Goal: Use online tool/utility: Use online tool/utility

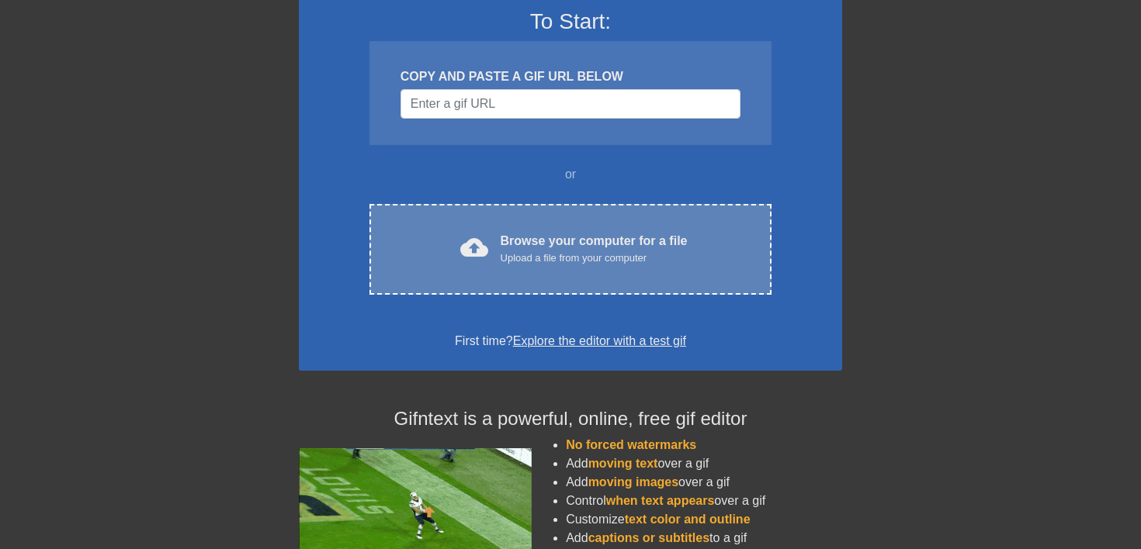
scroll to position [106, 0]
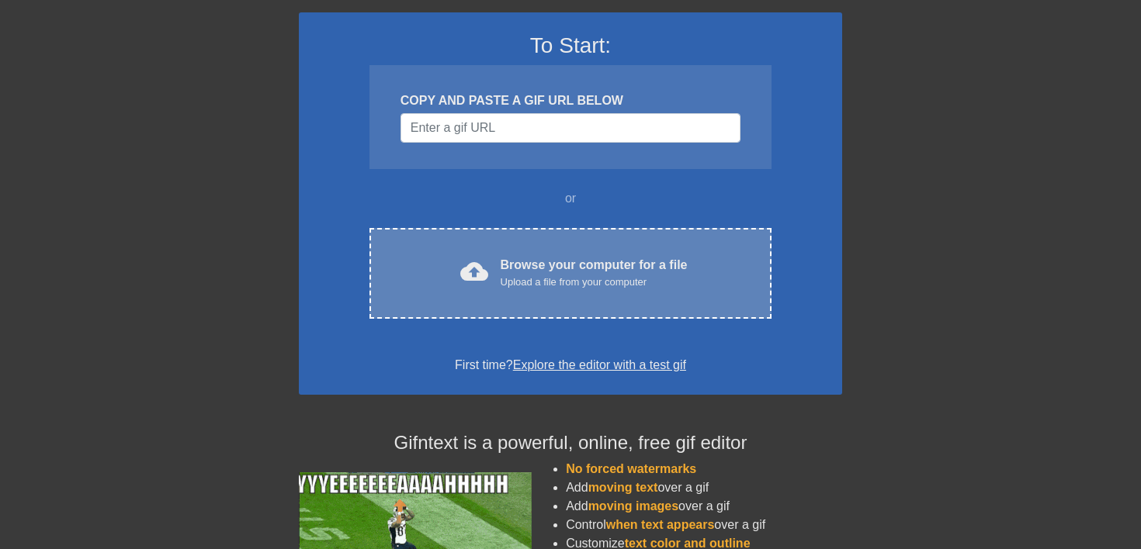
click at [563, 268] on div "Browse your computer for a file Upload a file from your computer" at bounding box center [593, 273] width 187 height 34
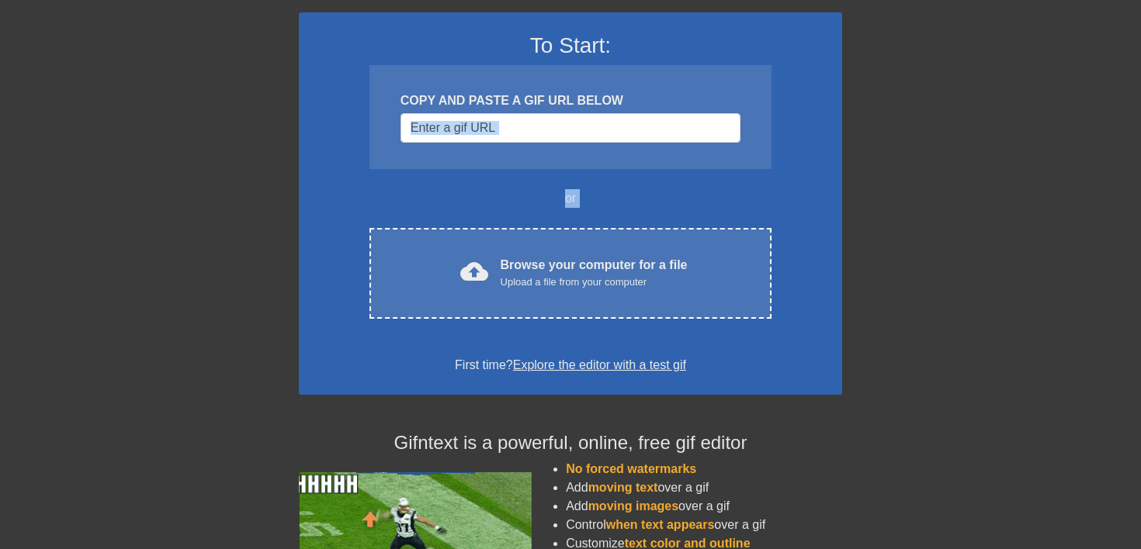
drag, startPoint x: 556, startPoint y: 241, endPoint x: 629, endPoint y: 159, distance: 109.9
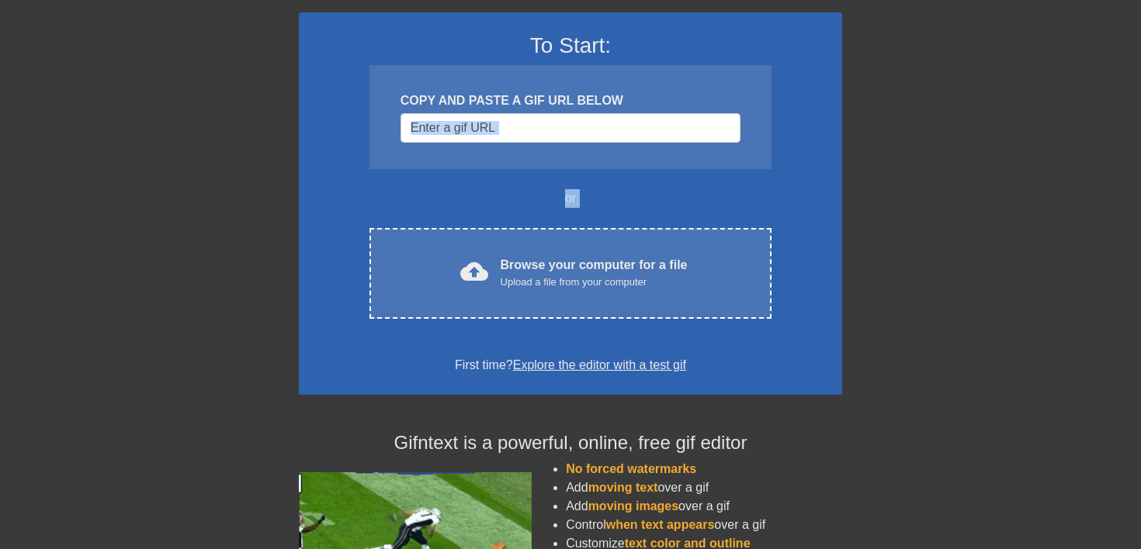
click at [629, 159] on div "To Start: COPY AND PASTE A GIF URL BELOW or cloud_upload Browse your computer f…" at bounding box center [570, 203] width 543 height 383
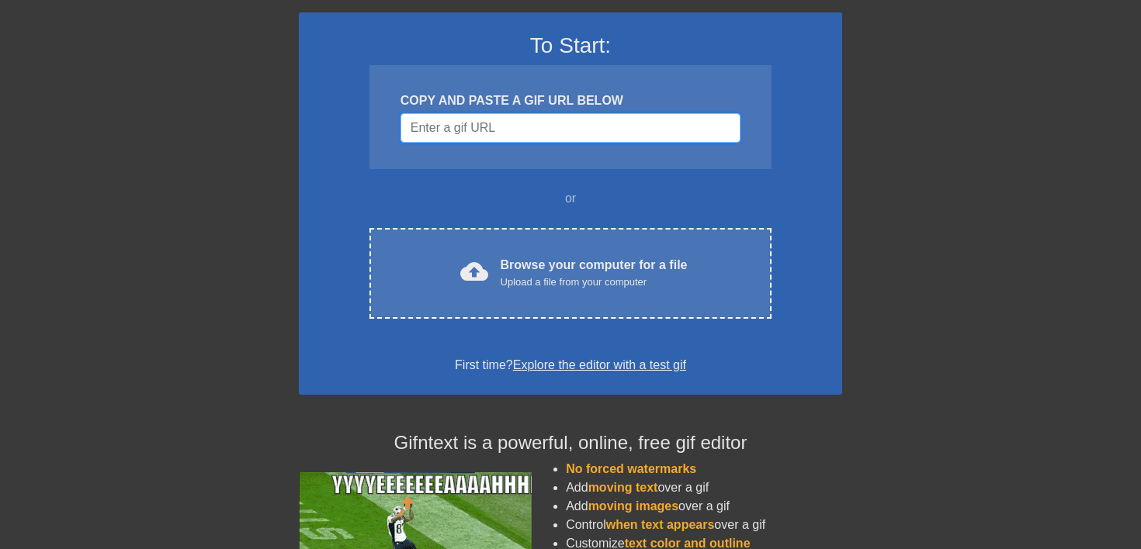
click at [629, 125] on input "Username" at bounding box center [570, 127] width 340 height 29
paste input "[URL][DOMAIN_NAME]"
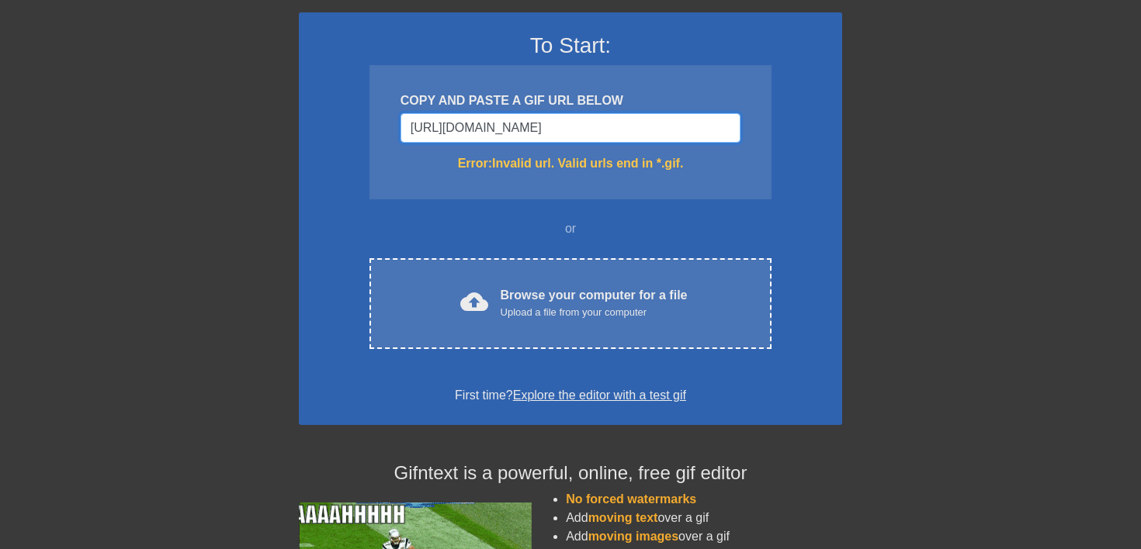
scroll to position [0, 193]
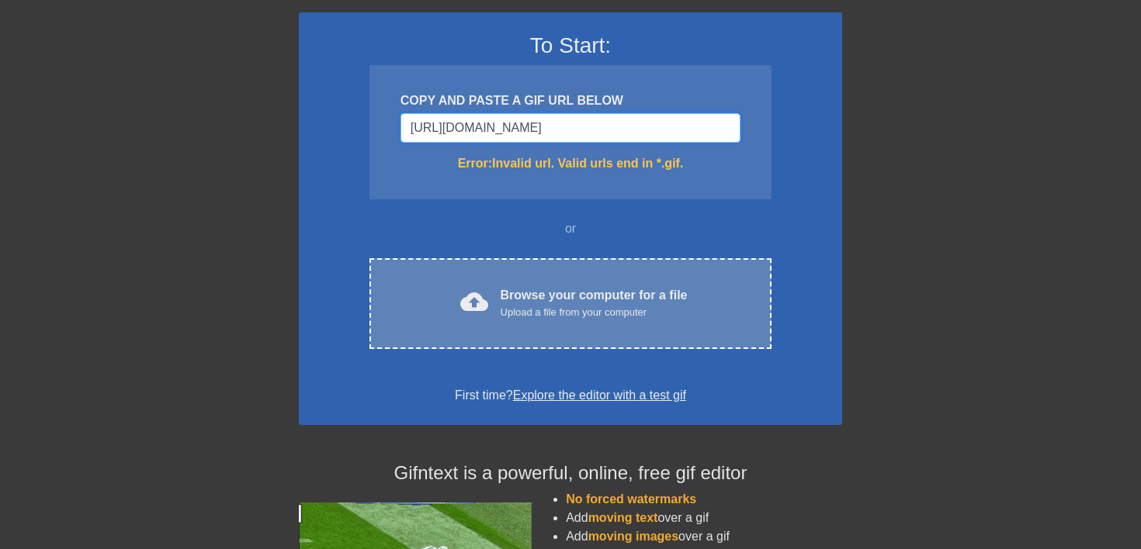
type input "[URL][DOMAIN_NAME]"
click at [563, 307] on div "Upload a file from your computer" at bounding box center [593, 313] width 187 height 16
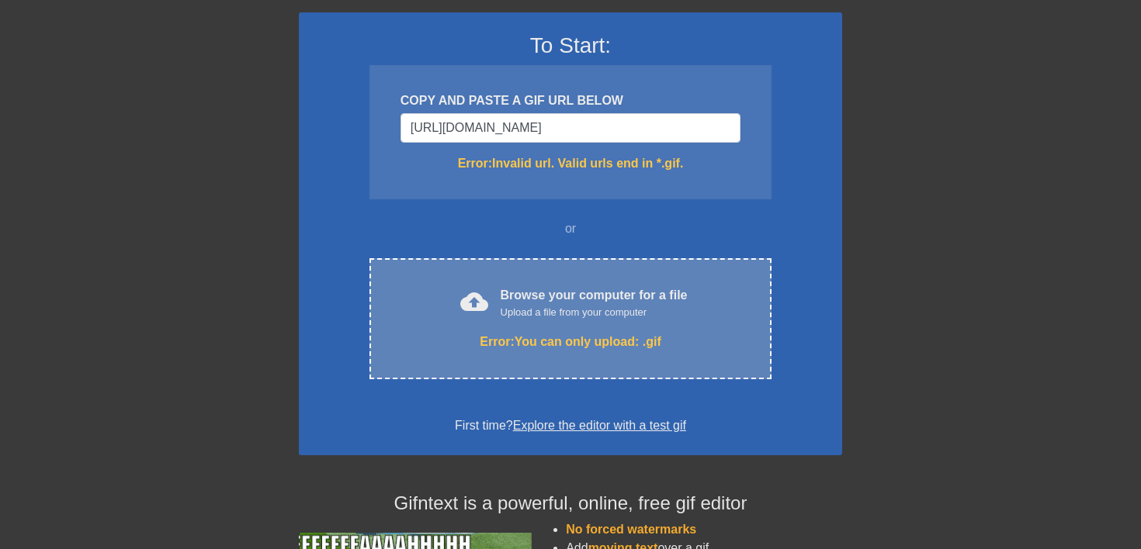
click at [544, 307] on div "Upload a file from your computer" at bounding box center [593, 313] width 187 height 16
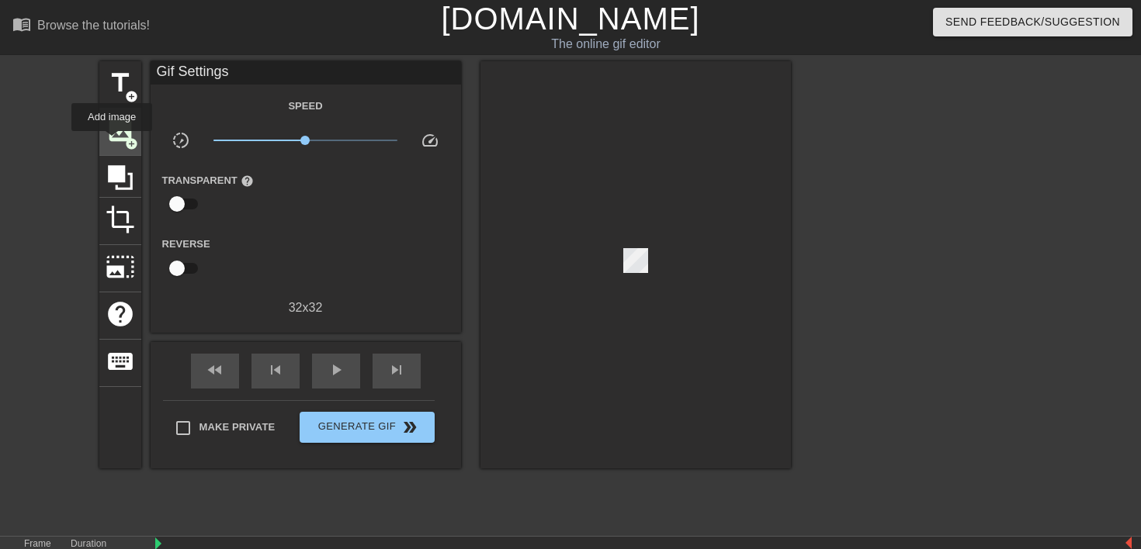
click at [113, 141] on span "image" at bounding box center [120, 130] width 29 height 29
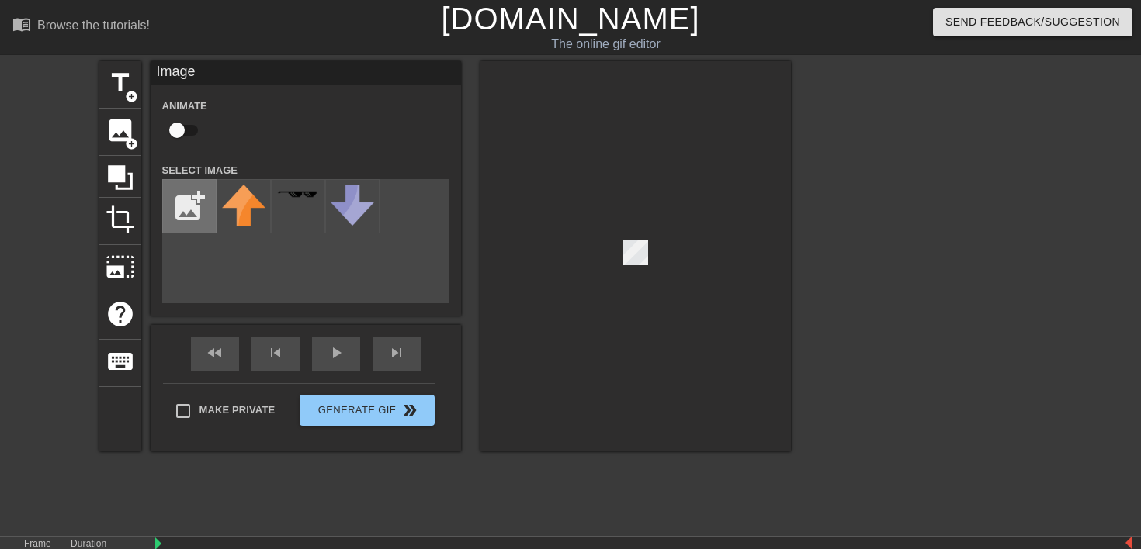
click at [187, 220] on input "file" at bounding box center [189, 206] width 53 height 53
click at [192, 216] on input "file" at bounding box center [189, 206] width 53 height 53
type input "C:\fakepath\n5KcUkbV_400x400.jpg"
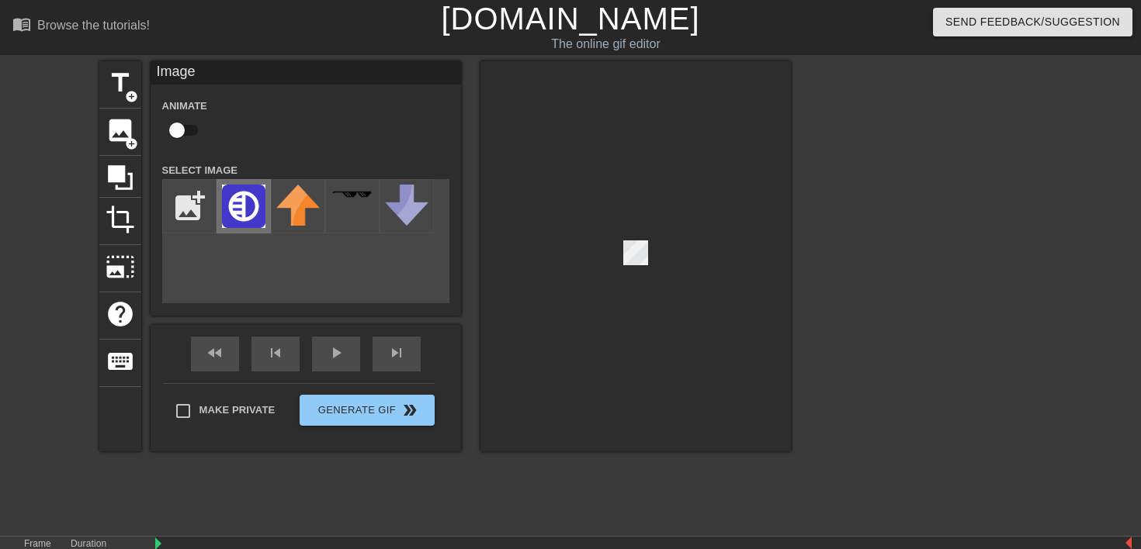
click at [244, 202] on img at bounding box center [243, 206] width 43 height 43
click at [692, 313] on div at bounding box center [635, 256] width 310 height 390
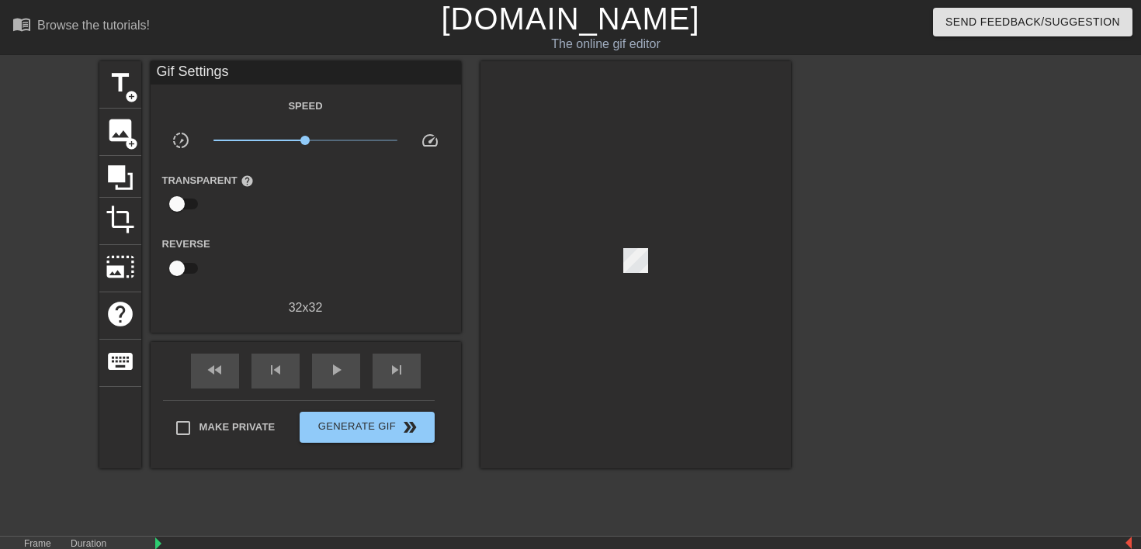
drag, startPoint x: 644, startPoint y: 265, endPoint x: 621, endPoint y: 266, distance: 23.3
click at [621, 266] on div at bounding box center [635, 264] width 310 height 407
click at [638, 267] on div at bounding box center [635, 264] width 310 height 407
click at [629, 232] on div at bounding box center [635, 264] width 310 height 407
click at [110, 223] on span "crop" at bounding box center [120, 219] width 29 height 29
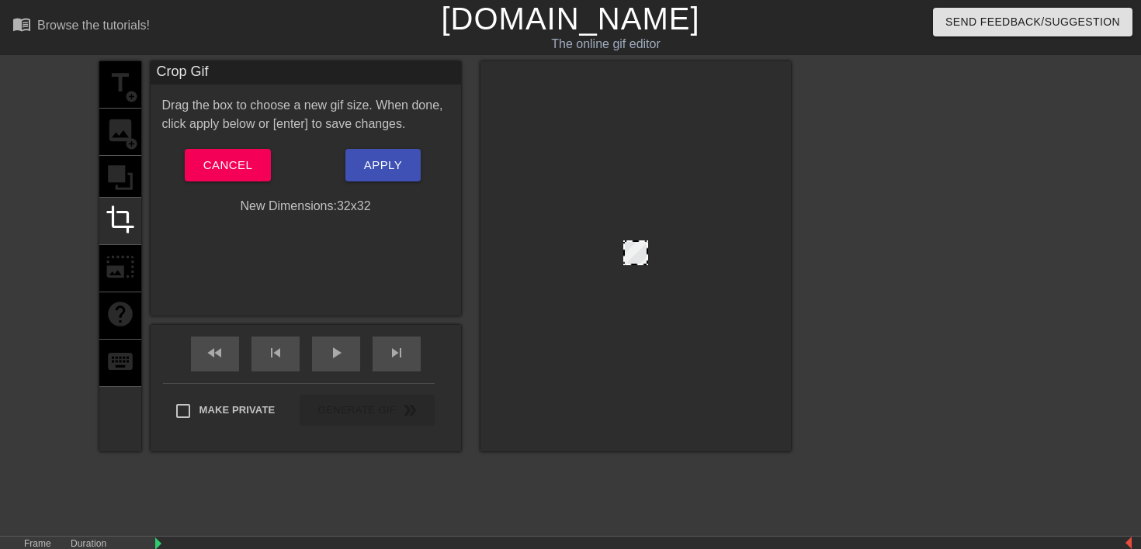
click at [124, 277] on div "title add_circle image add_circle crop photo_size_select_large help keyboard" at bounding box center [120, 256] width 42 height 390
click at [229, 158] on span "Cancel" at bounding box center [227, 165] width 49 height 20
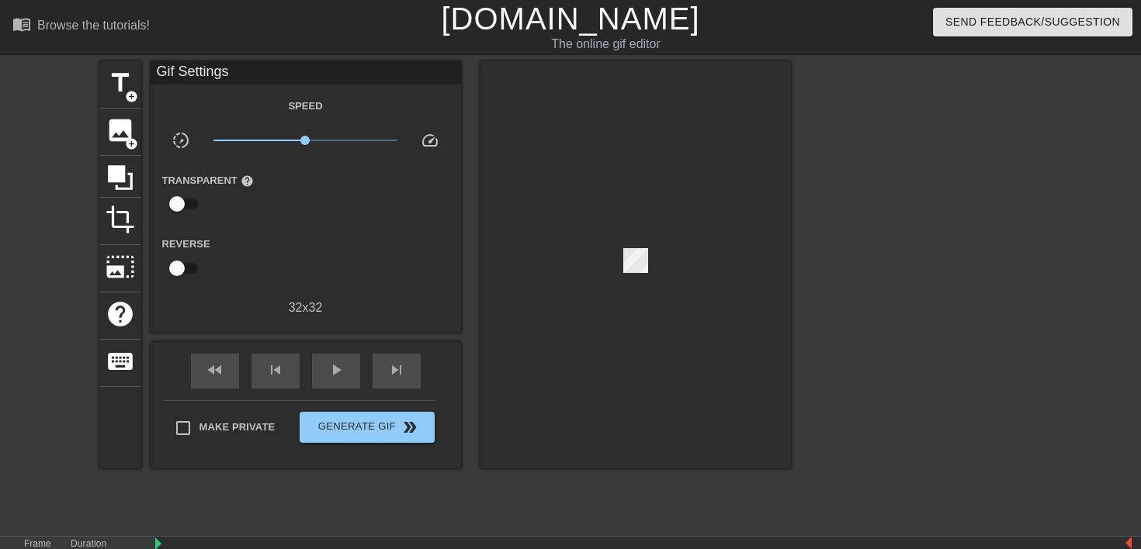
click at [649, 259] on div at bounding box center [635, 264] width 310 height 407
click at [126, 128] on span "image" at bounding box center [120, 130] width 29 height 29
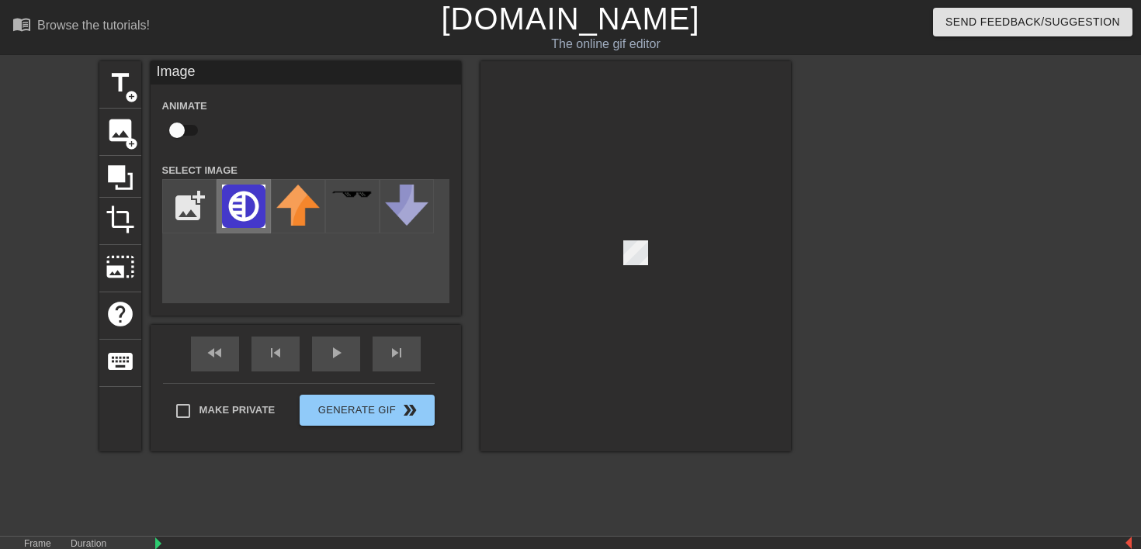
click at [237, 211] on img at bounding box center [243, 206] width 43 height 43
click at [586, 199] on div at bounding box center [635, 256] width 310 height 390
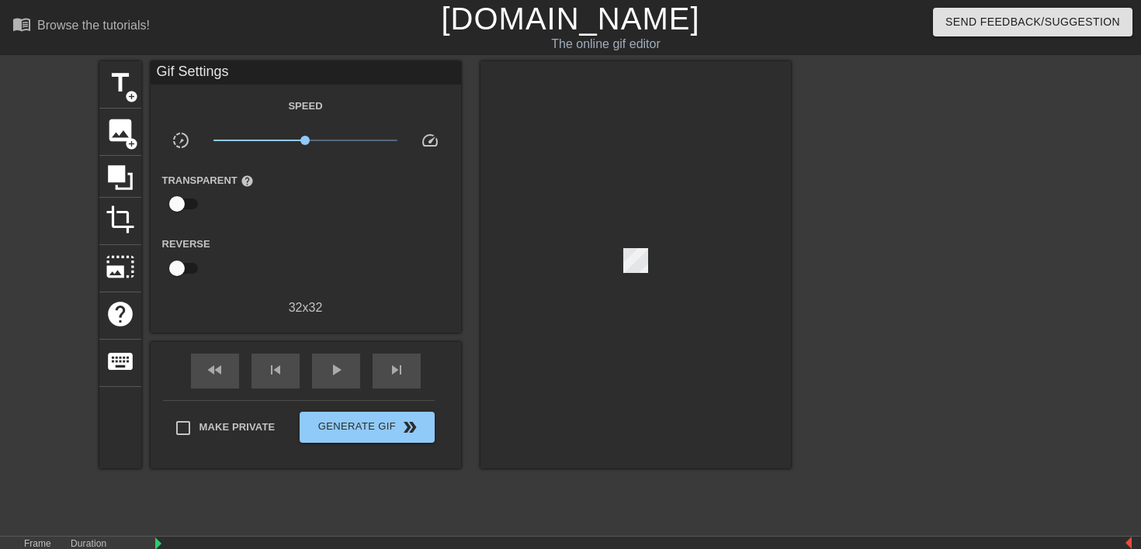
click at [640, 263] on div at bounding box center [635, 264] width 310 height 407
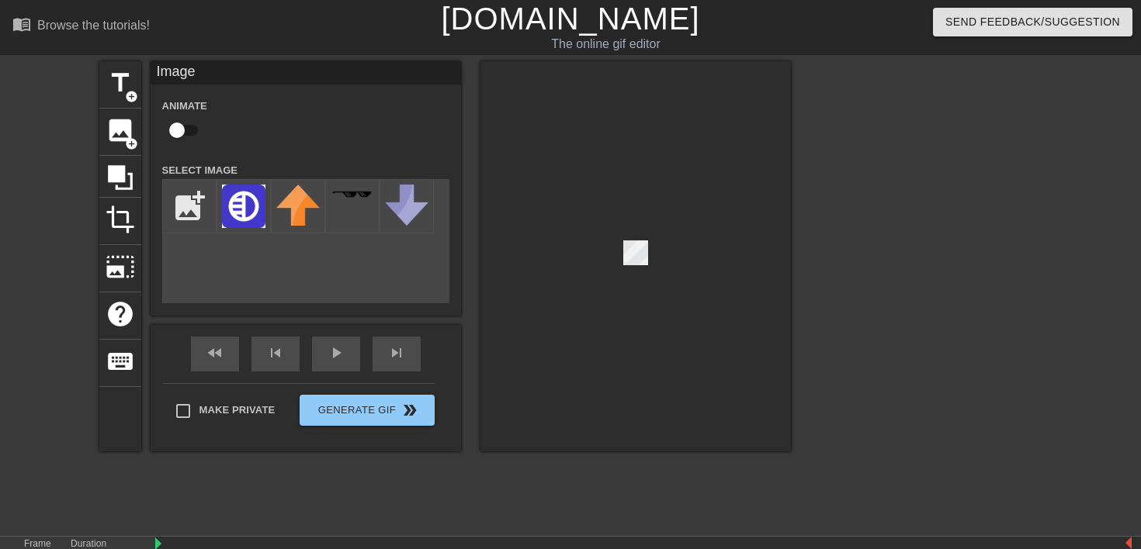
click at [643, 265] on div at bounding box center [635, 256] width 310 height 390
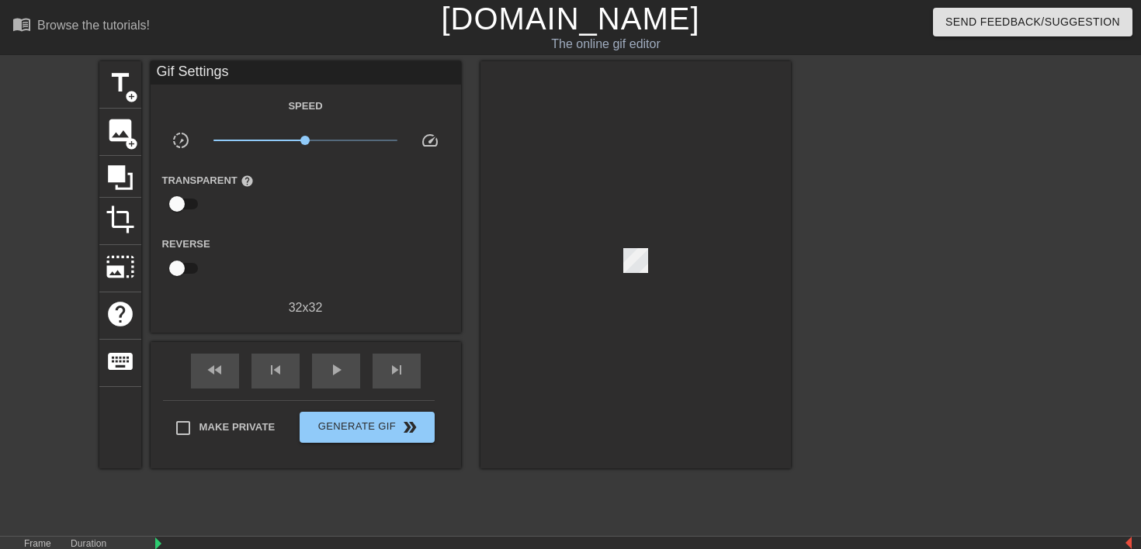
click at [618, 239] on div at bounding box center [635, 264] width 310 height 407
click at [621, 239] on div at bounding box center [635, 264] width 310 height 407
click at [623, 245] on div at bounding box center [635, 264] width 310 height 407
click at [621, 246] on div at bounding box center [635, 264] width 310 height 407
